Goal: Browse casually

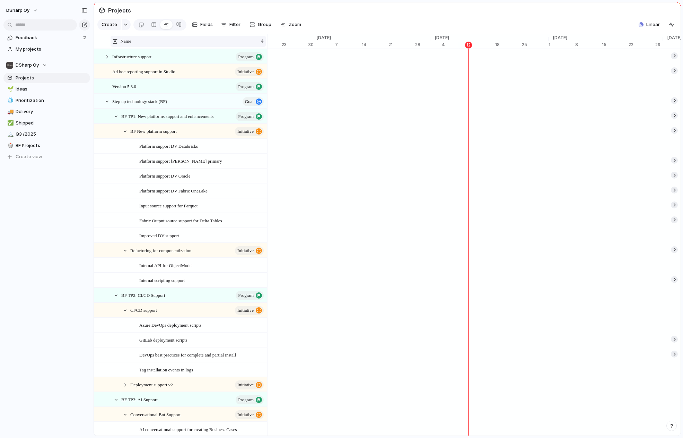
scroll to position [0, 4017]
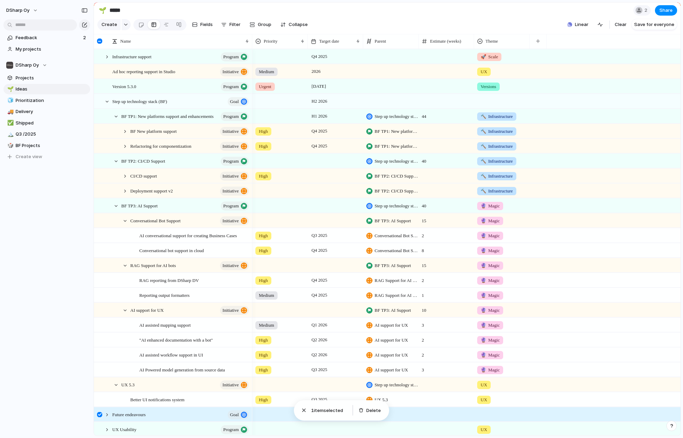
scroll to position [35, 0]
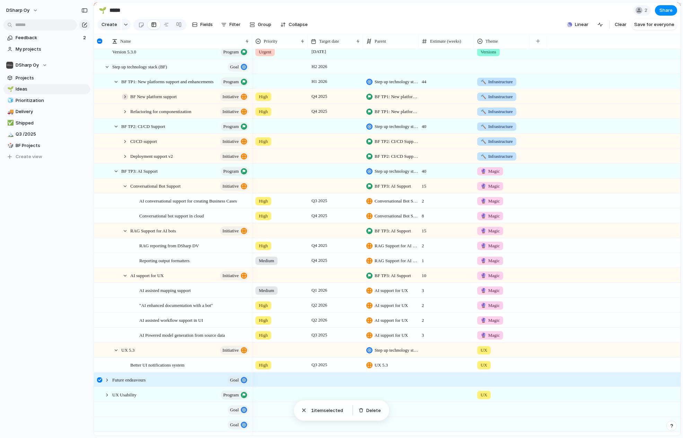
click at [124, 100] on div at bounding box center [125, 97] width 6 height 6
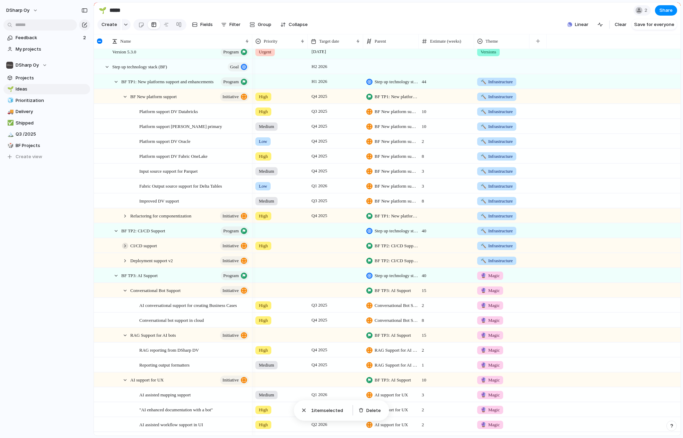
click at [126, 249] on div at bounding box center [125, 246] width 6 height 6
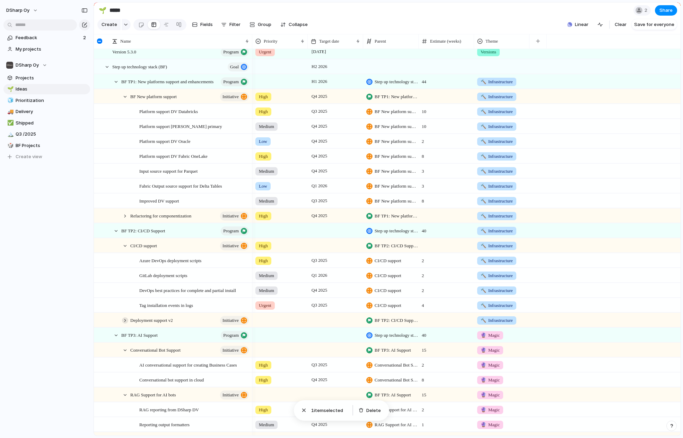
click at [125, 323] on div at bounding box center [125, 320] width 6 height 6
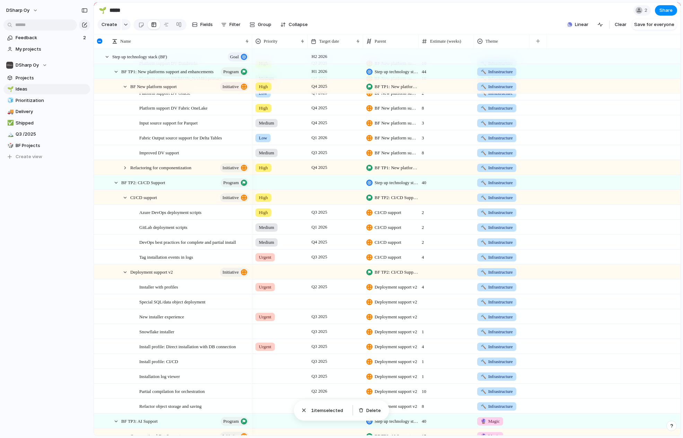
scroll to position [104, 0]
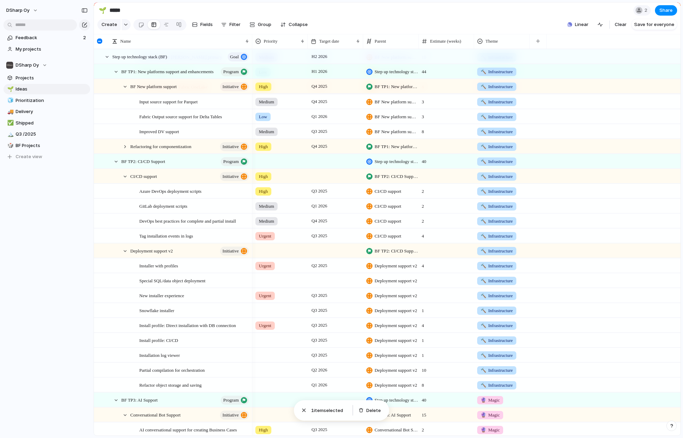
click at [442, 11] on section "🌱 ***** 2 Share" at bounding box center [387, 10] width 587 height 16
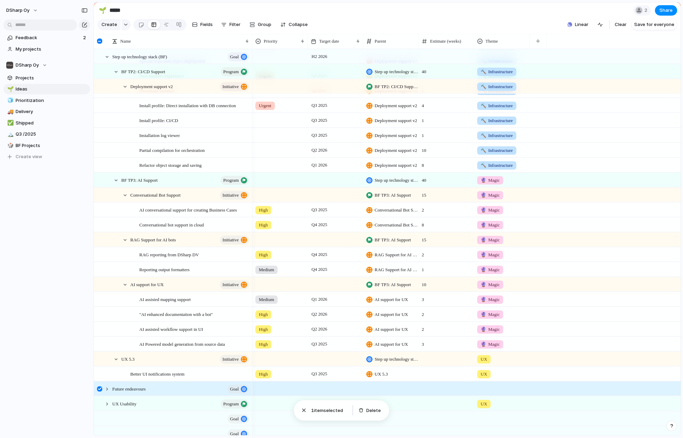
scroll to position [364, 0]
